Goal: Task Accomplishment & Management: Manage account settings

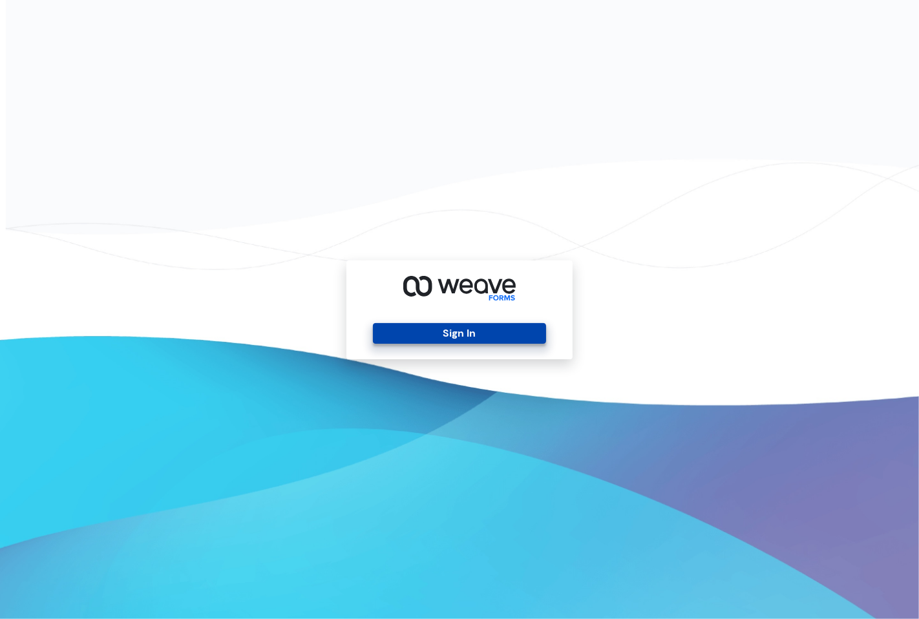
click at [414, 336] on button "Sign In" at bounding box center [459, 333] width 173 height 21
